Goal: Information Seeking & Learning: Learn about a topic

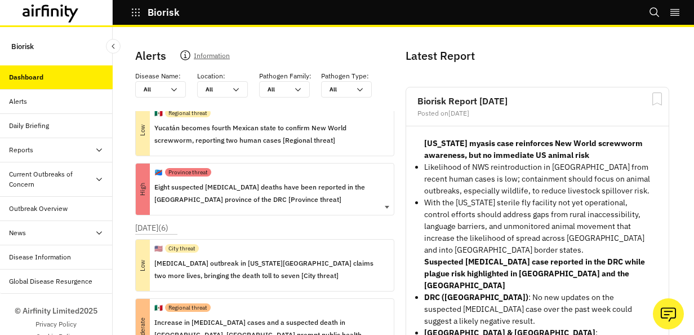
scroll to position [113, 0]
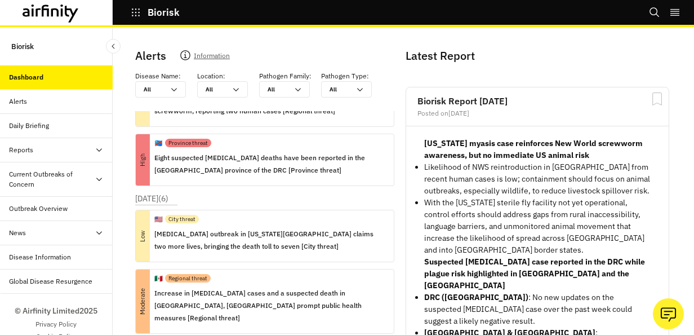
click at [95, 151] on icon at bounding box center [99, 149] width 9 height 9
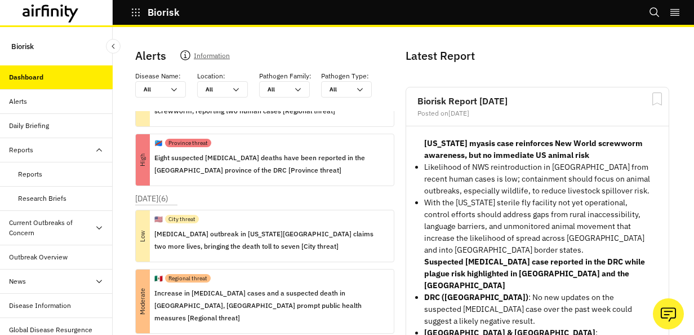
click at [25, 171] on div "Reports" at bounding box center [30, 174] width 24 height 10
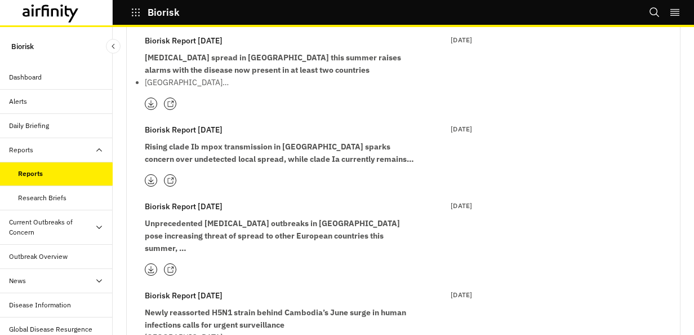
scroll to position [662, 0]
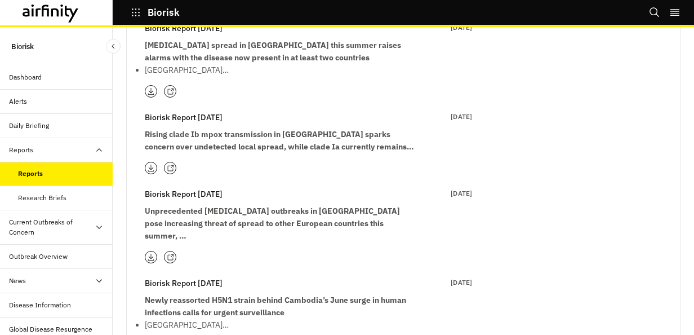
click at [95, 223] on icon at bounding box center [99, 227] width 9 height 9
click at [39, 257] on div "Avian Influenza" at bounding box center [45, 256] width 54 height 10
